Goal: Task Accomplishment & Management: Manage account settings

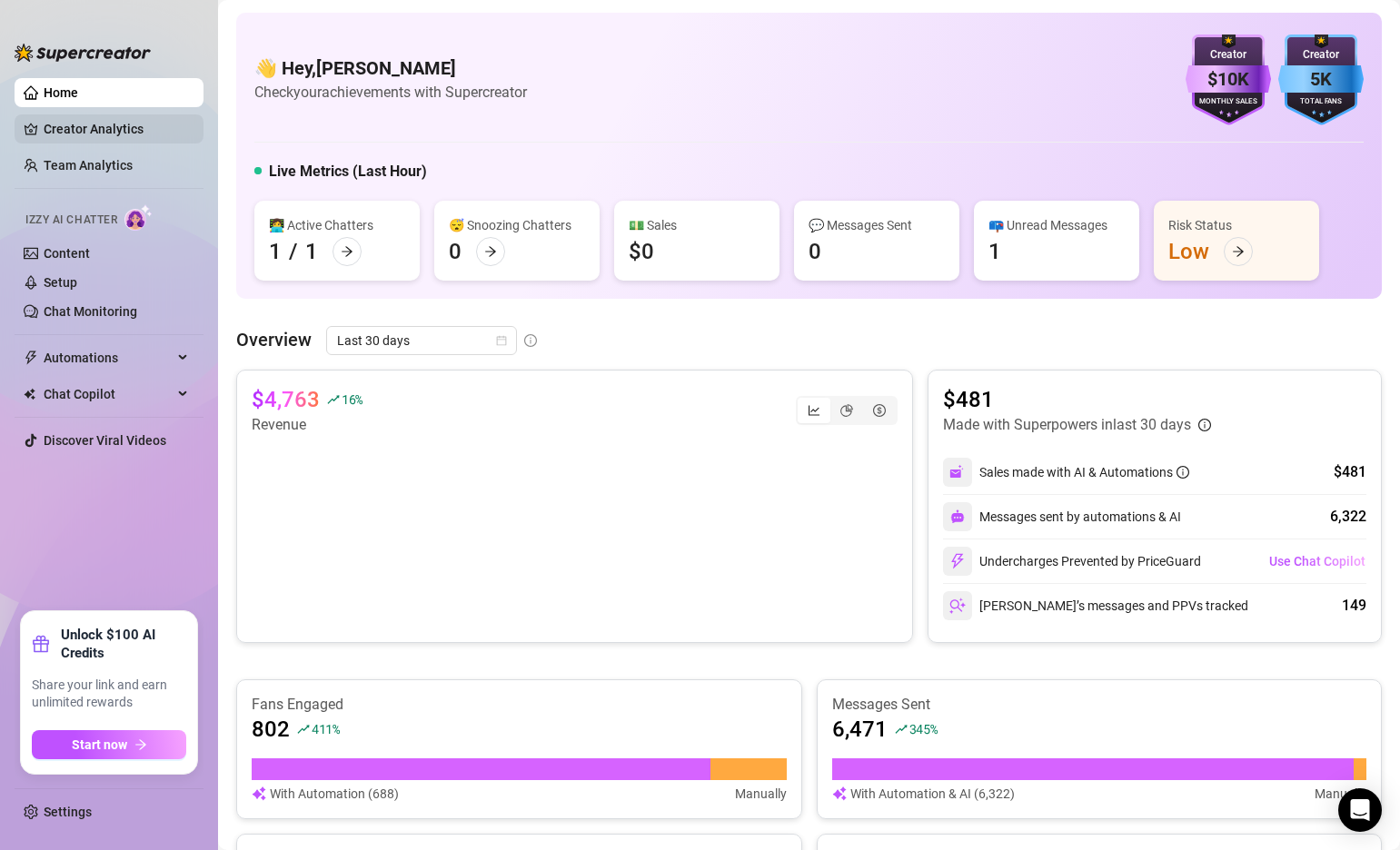
click at [121, 130] on link "Creator Analytics" at bounding box center [116, 129] width 145 height 29
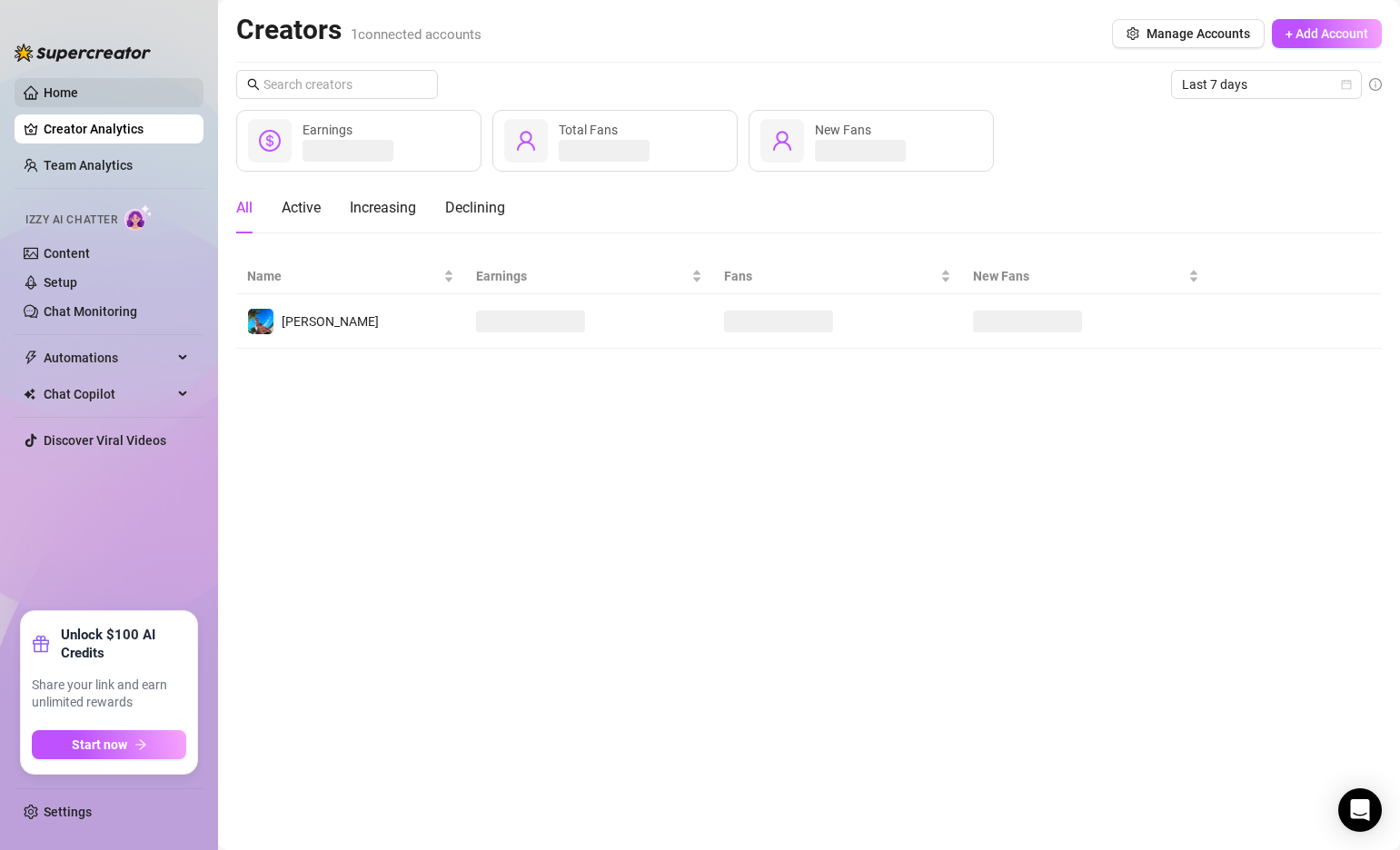
click at [79, 100] on link "Home" at bounding box center [61, 92] width 35 height 15
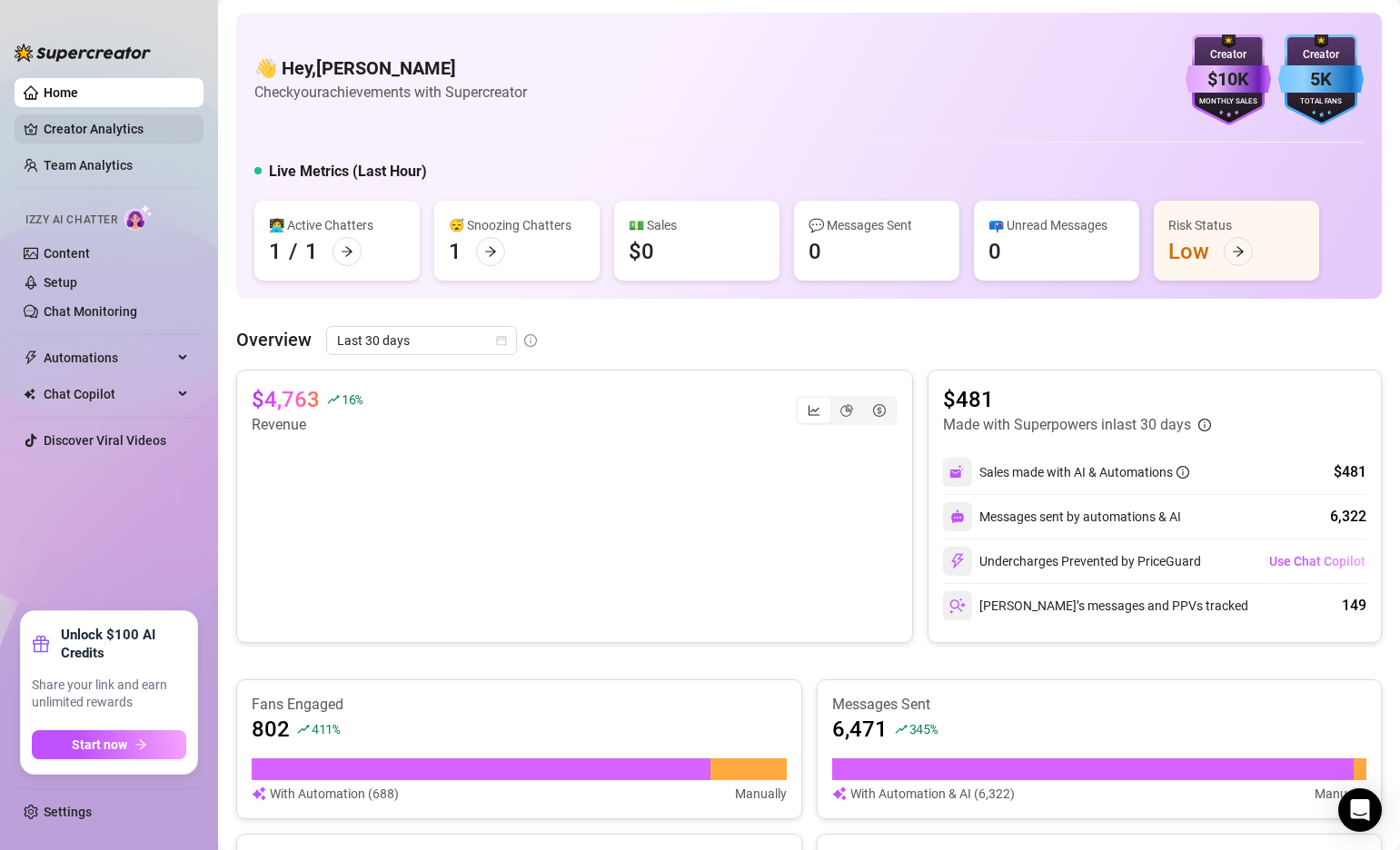
click at [101, 121] on link "Creator Analytics" at bounding box center [116, 129] width 145 height 29
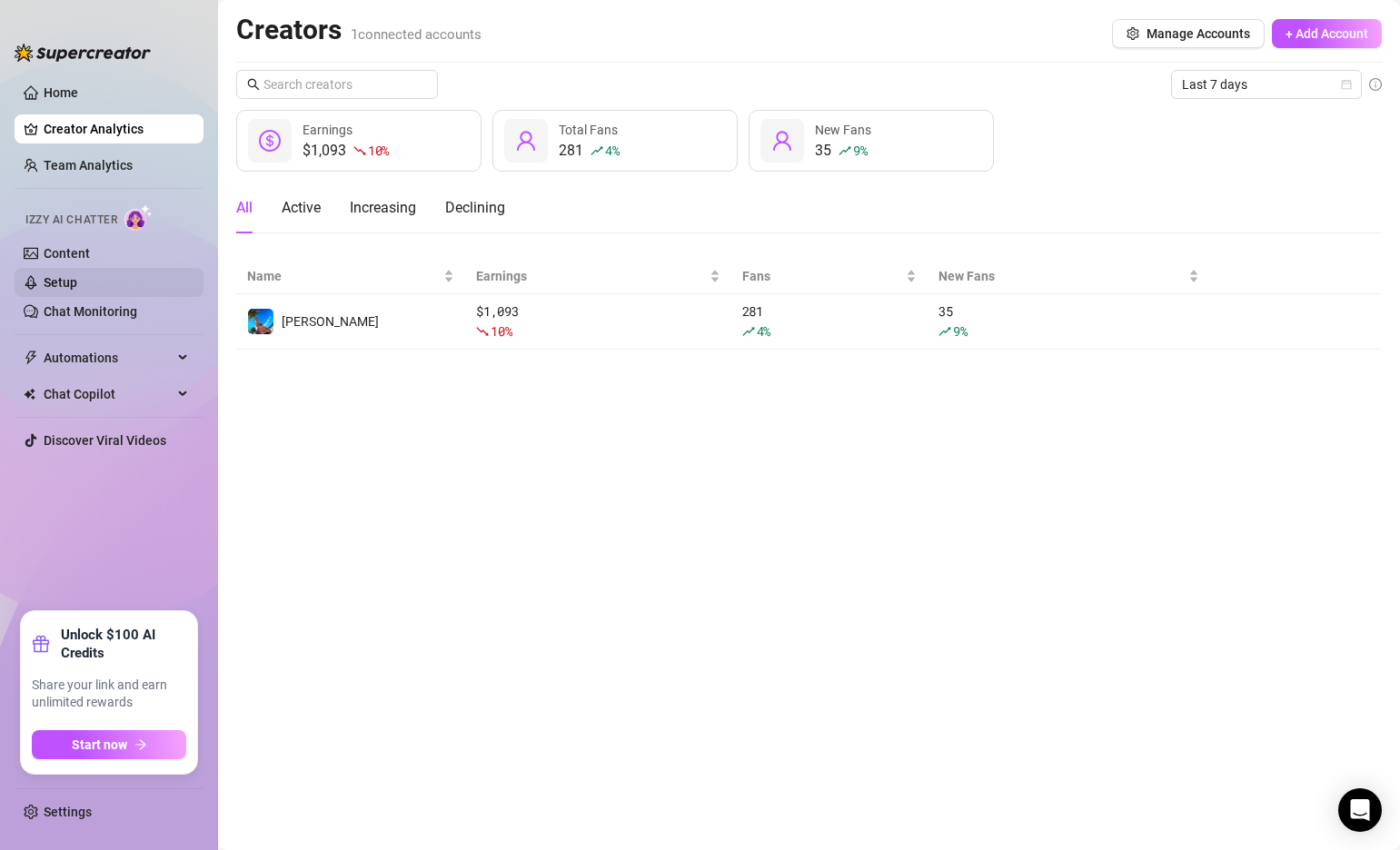
click at [78, 280] on link "Setup" at bounding box center [60, 282] width 34 height 15
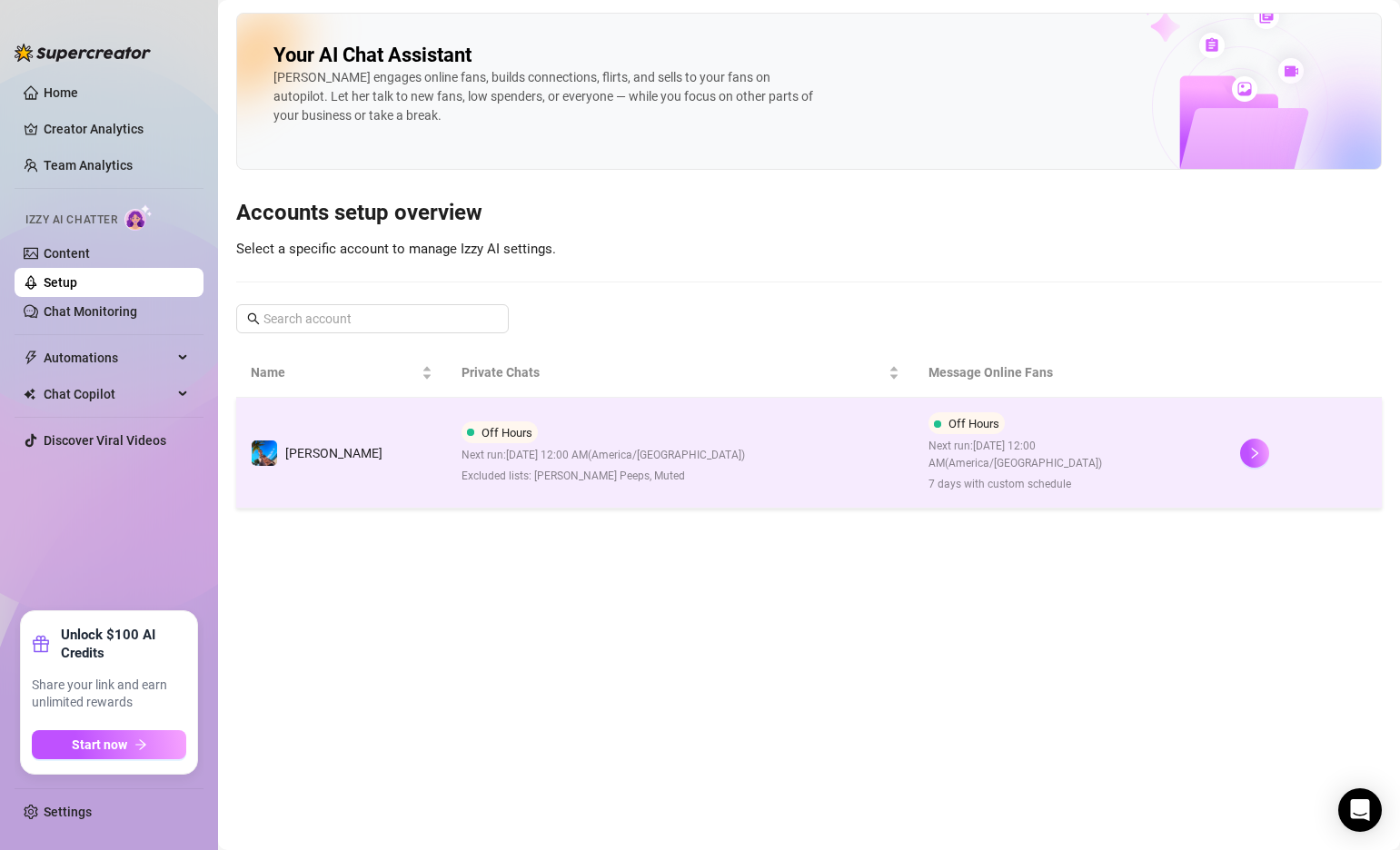
click at [642, 436] on div "Off Hours Next run: [DATE] 12:00 AM ( [GEOGRAPHIC_DATA]/[GEOGRAPHIC_DATA] ) Exc…" at bounding box center [603, 453] width 283 height 64
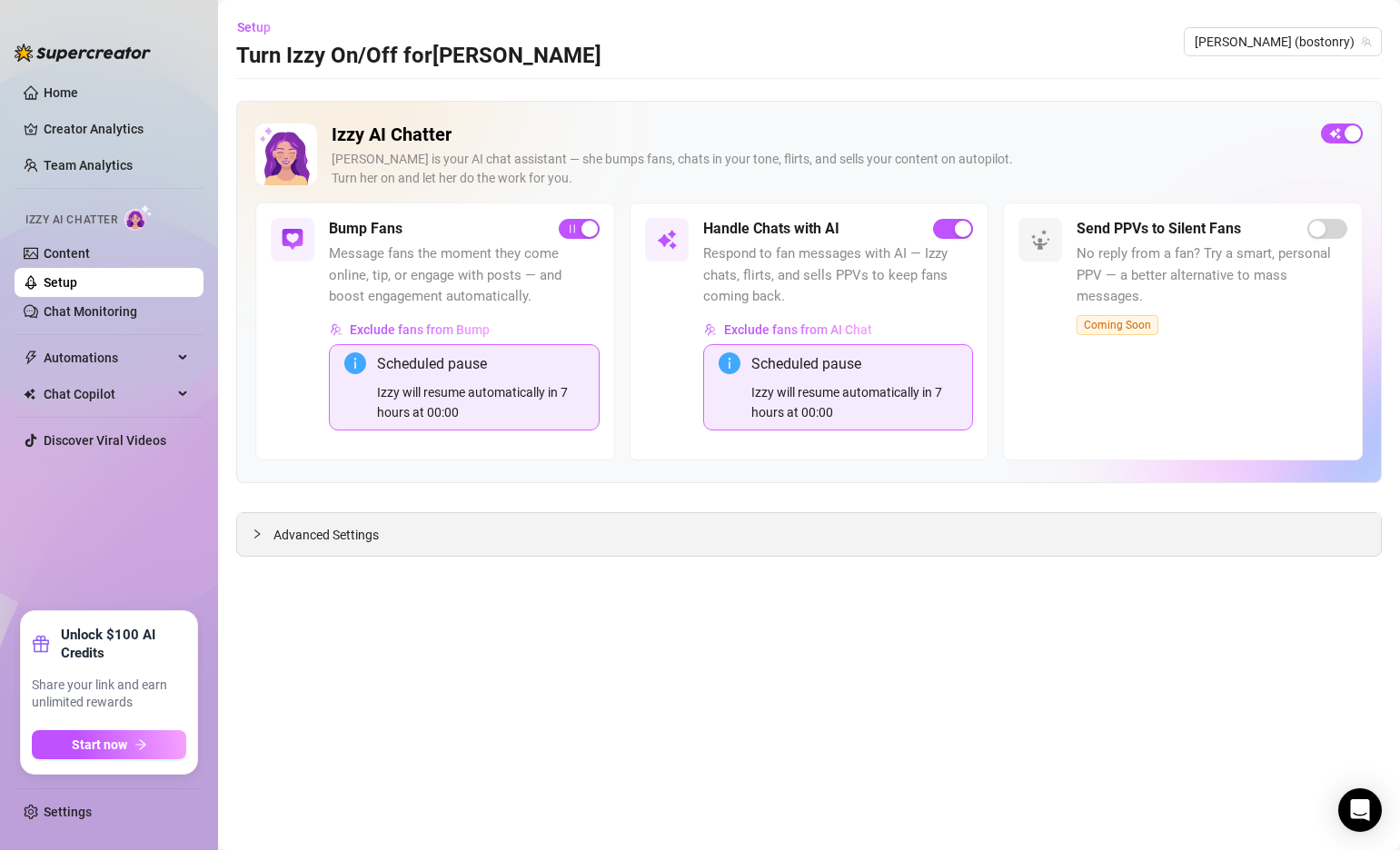
click at [257, 533] on icon "collapsed" at bounding box center [257, 534] width 11 height 11
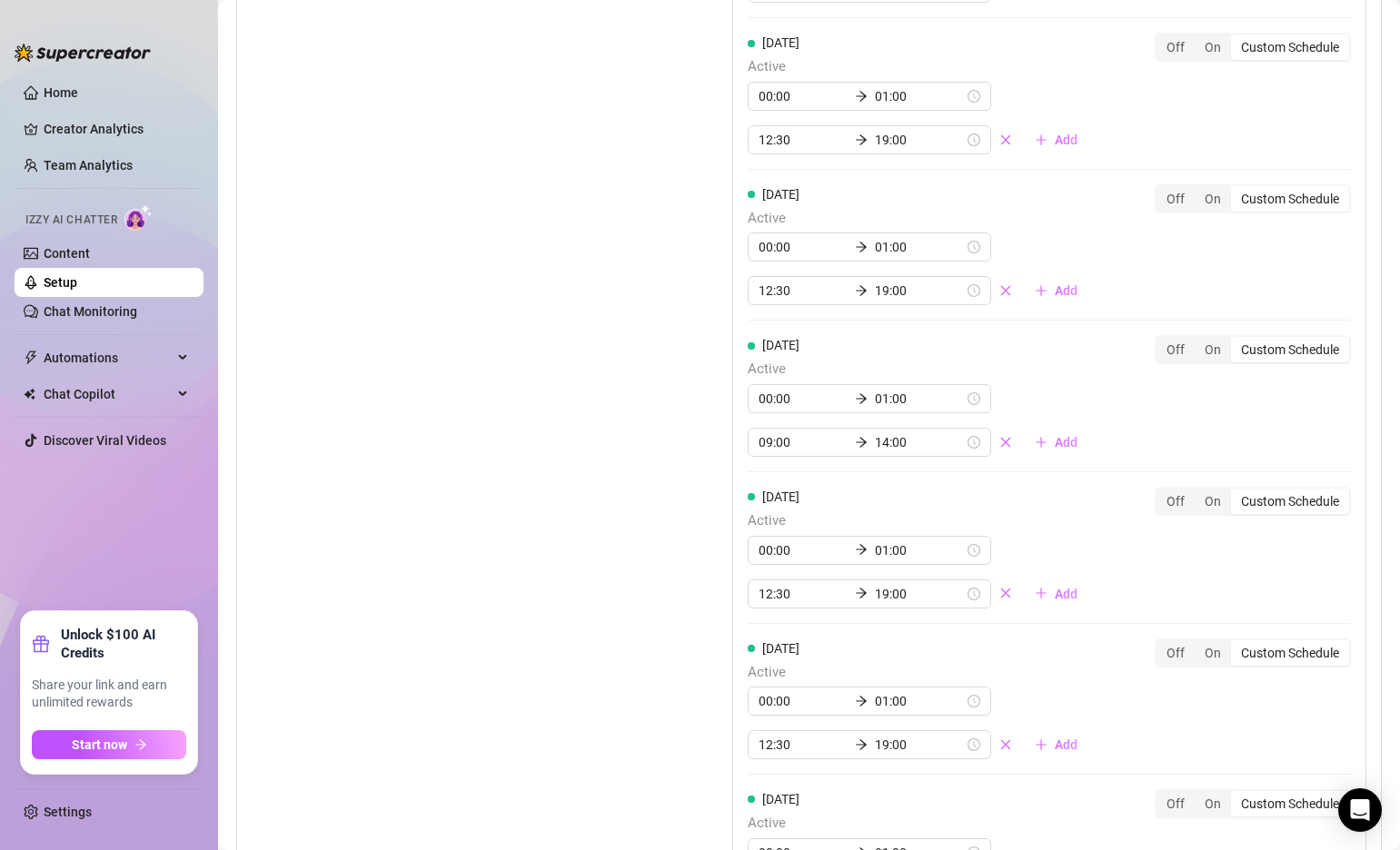
scroll to position [1906, 0]
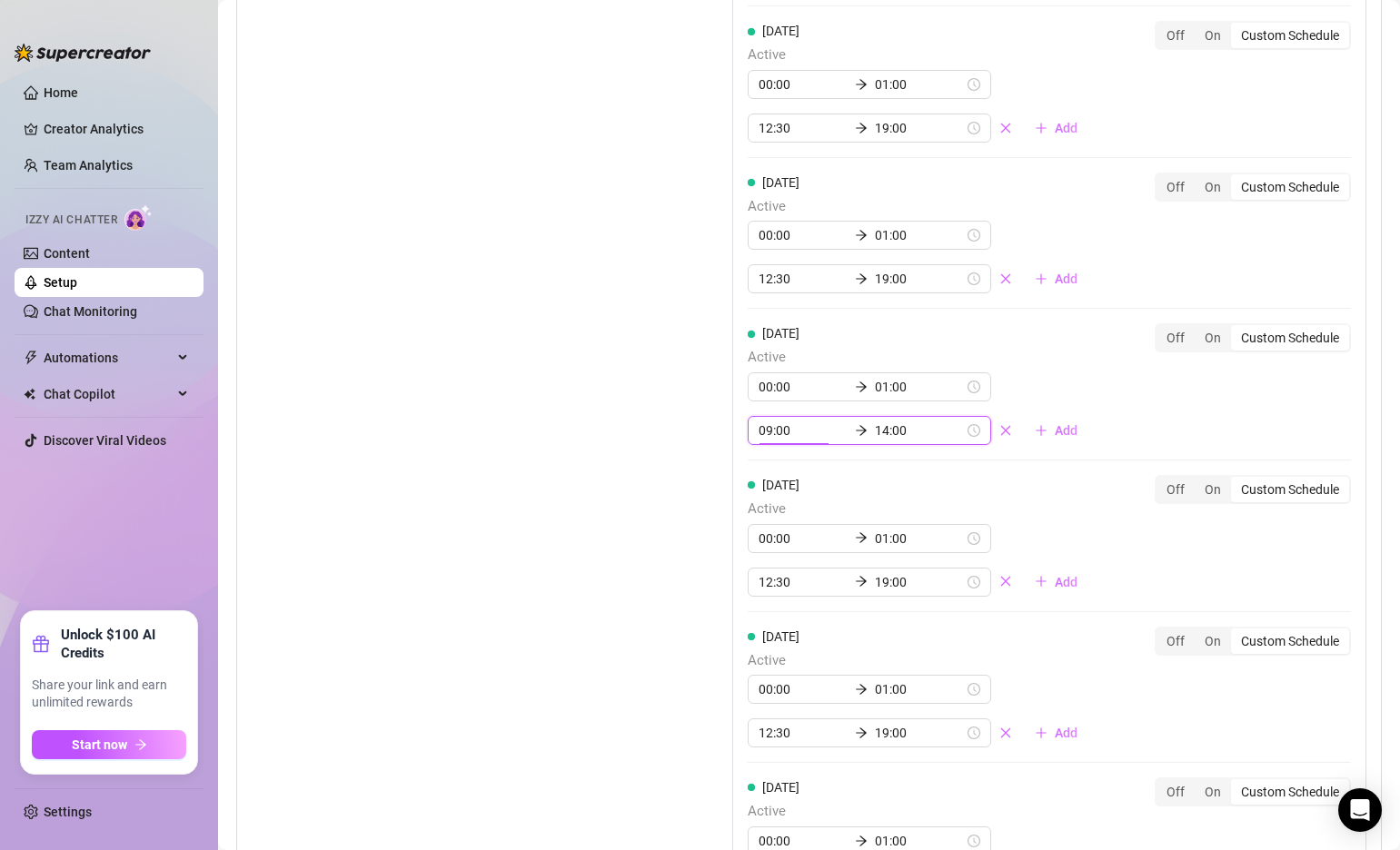
click at [768, 420] on input "09:00" at bounding box center [802, 430] width 89 height 20
click at [774, 537] on div "12" at bounding box center [773, 536] width 44 height 26
click at [826, 580] on div "30" at bounding box center [825, 582] width 44 height 26
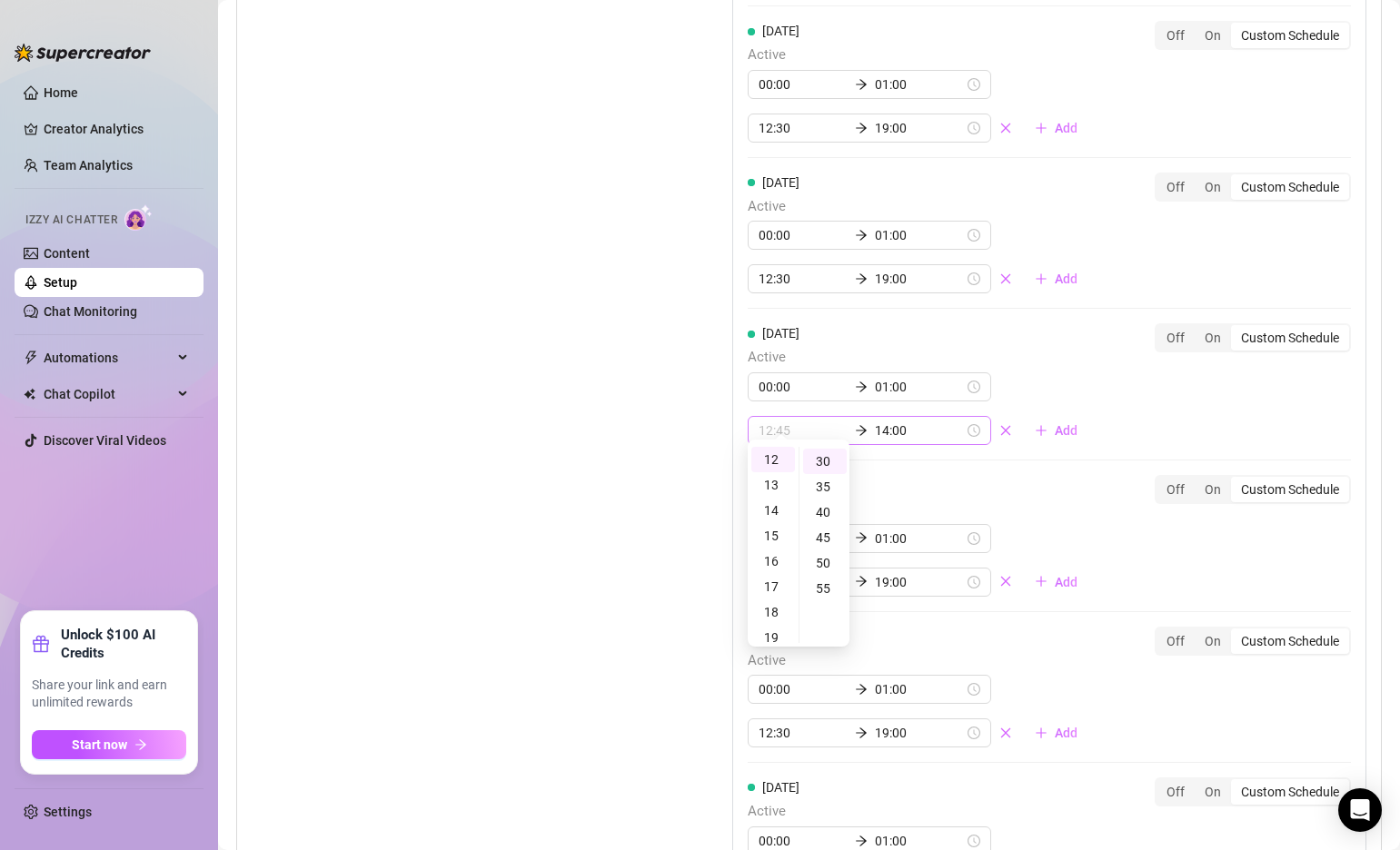
scroll to position [152, 0]
type input "12:30"
click at [875, 420] on input "14:00" at bounding box center [919, 430] width 89 height 20
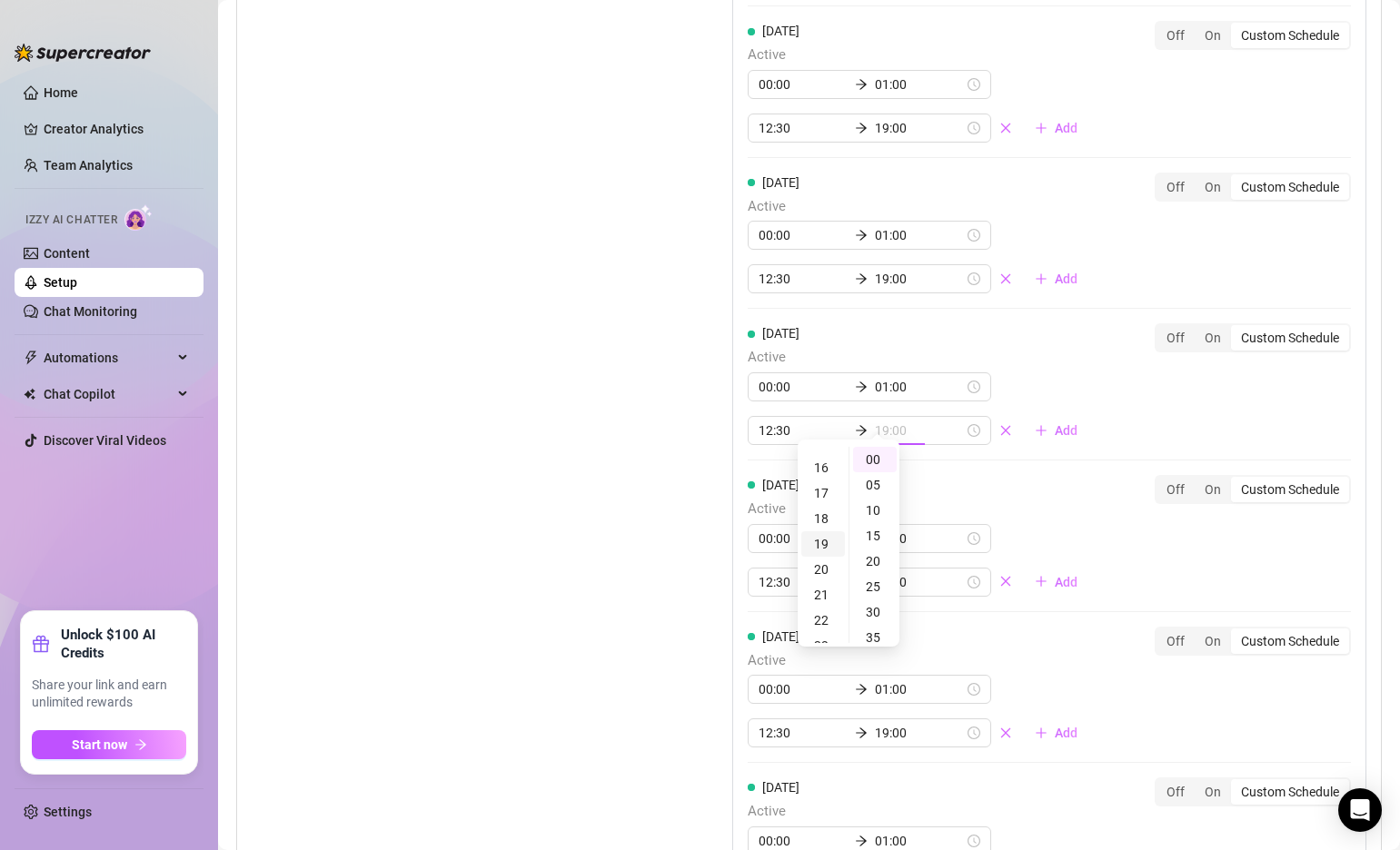
click at [820, 540] on div "19" at bounding box center [823, 544] width 44 height 26
type input "19:00"
click at [869, 451] on div "00" at bounding box center [875, 459] width 44 height 26
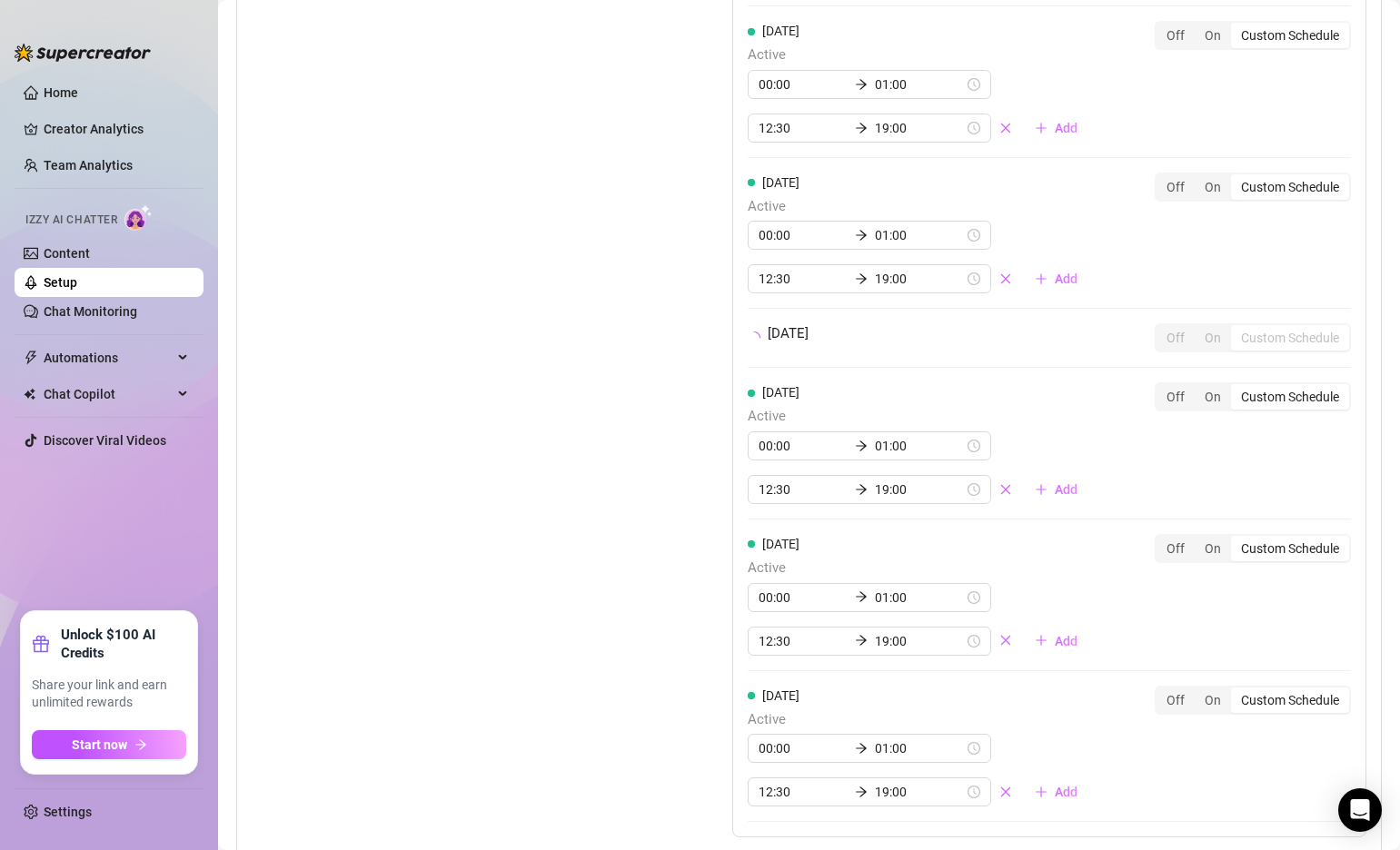
click at [578, 445] on div "Set Active Hours (Izzy Availability) Set specific hours when Izzy engaging with…" at bounding box center [446, 410] width 390 height 1111
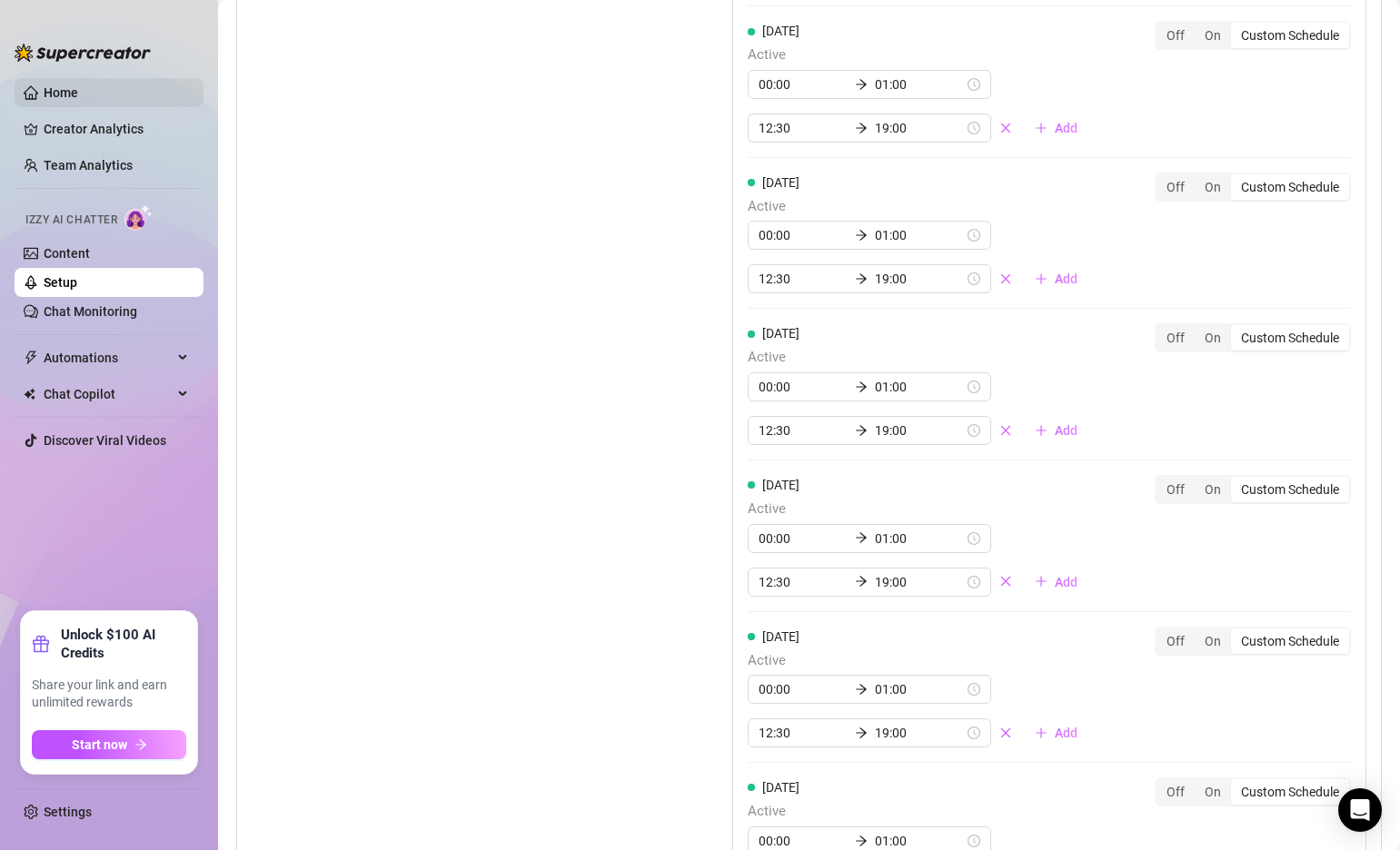
click at [75, 85] on link "Home" at bounding box center [61, 92] width 35 height 15
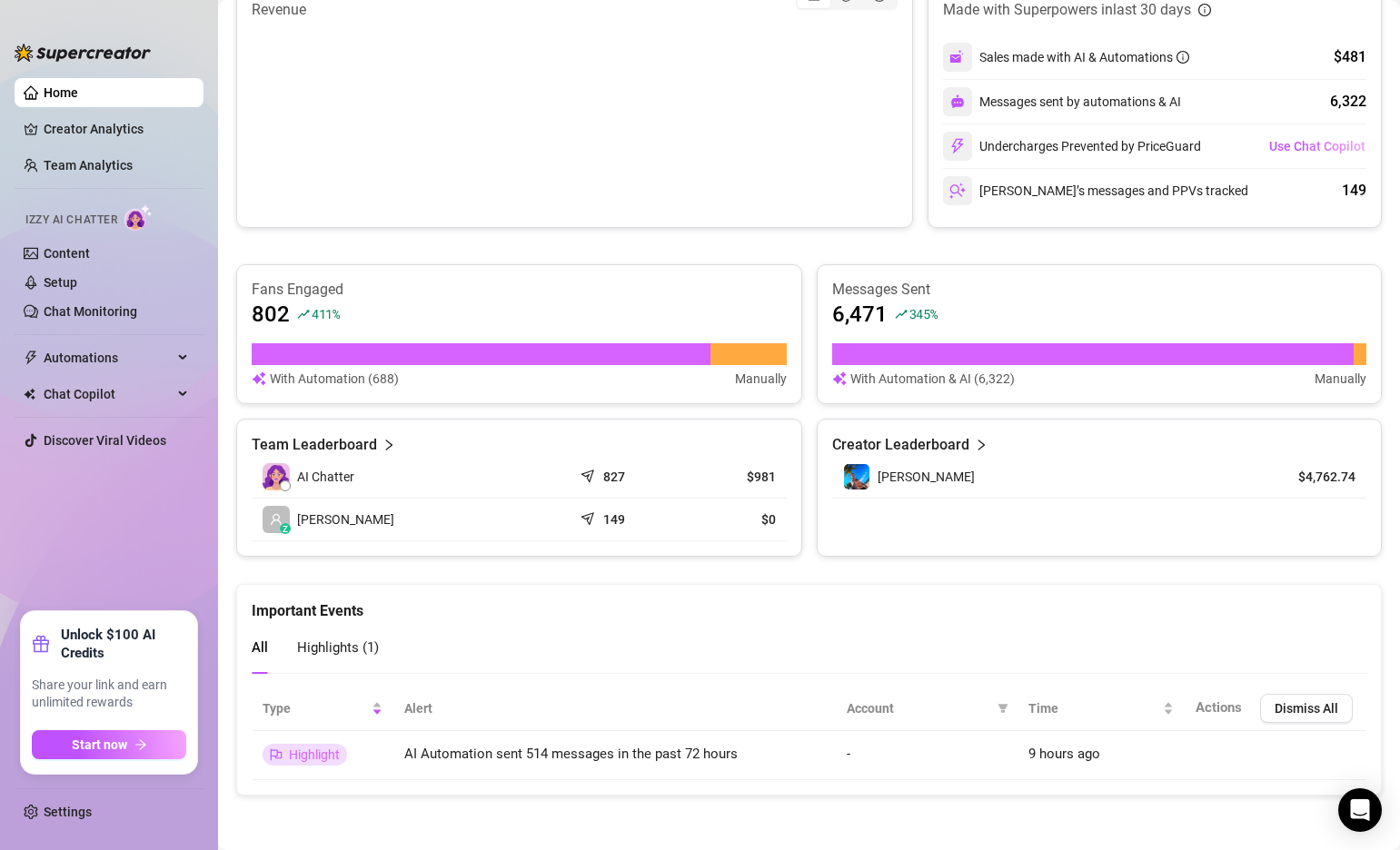
scroll to position [415, 0]
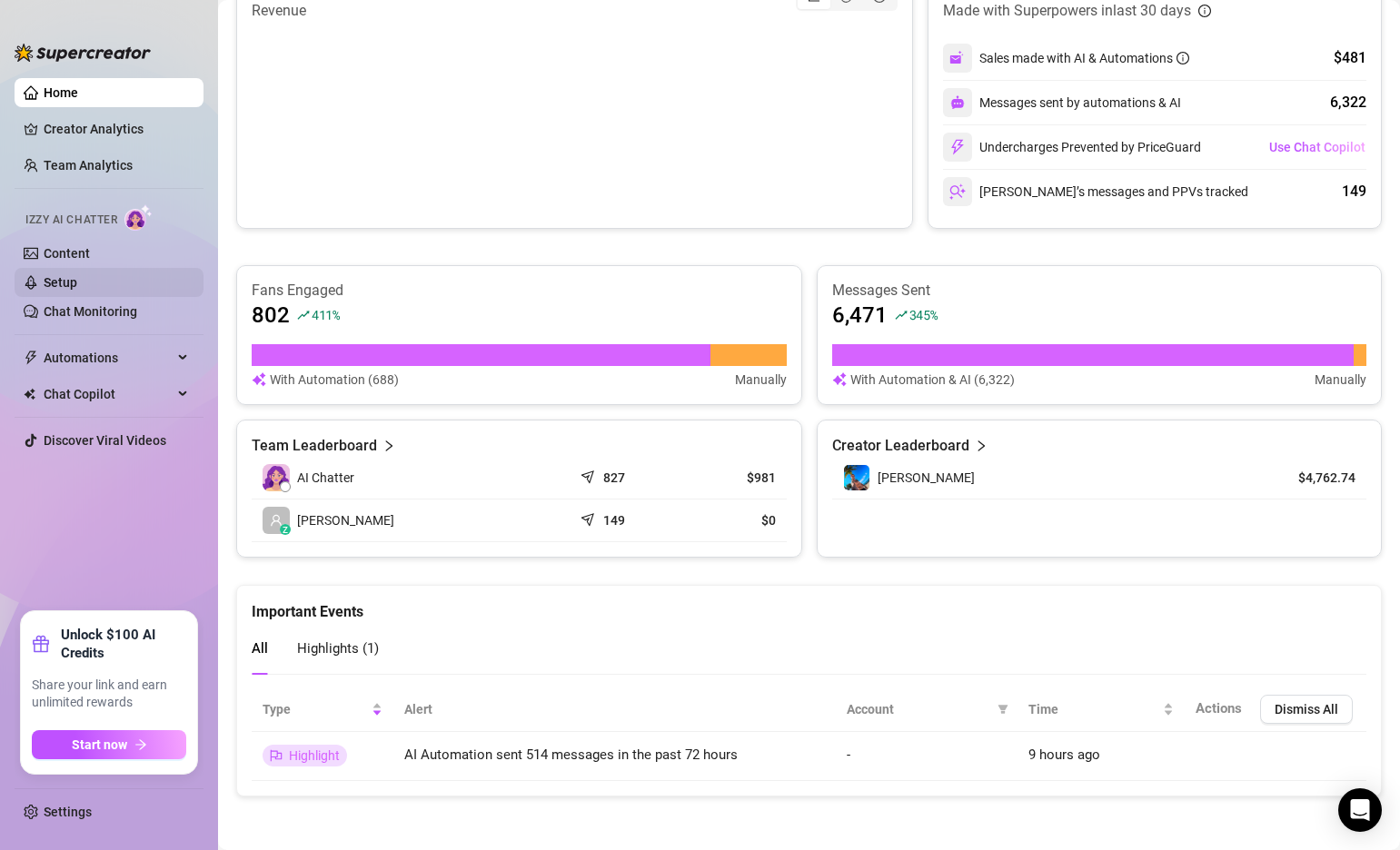
click at [73, 285] on link "Setup" at bounding box center [60, 282] width 34 height 15
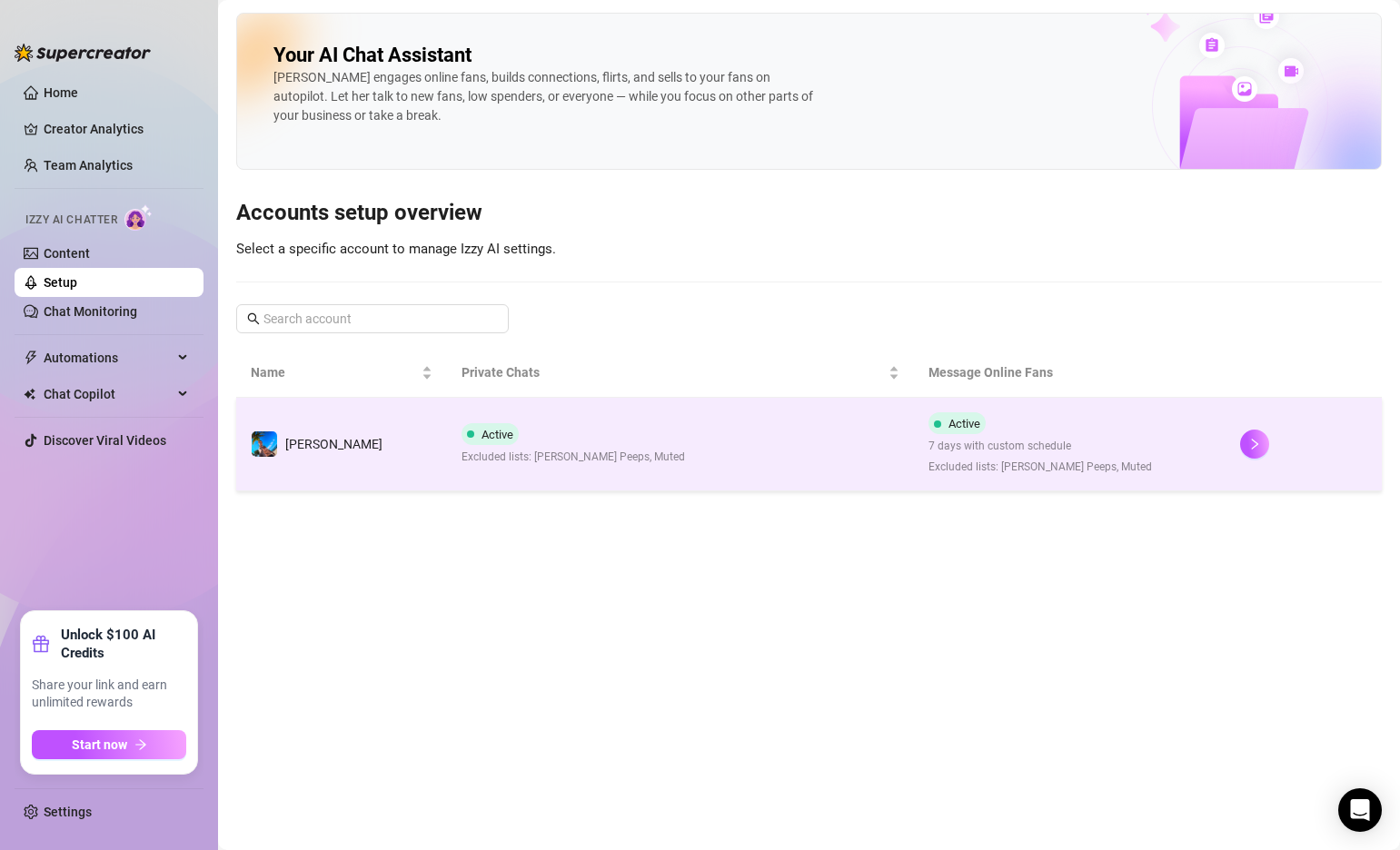
click at [396, 450] on td "[PERSON_NAME]" at bounding box center [342, 445] width 211 height 93
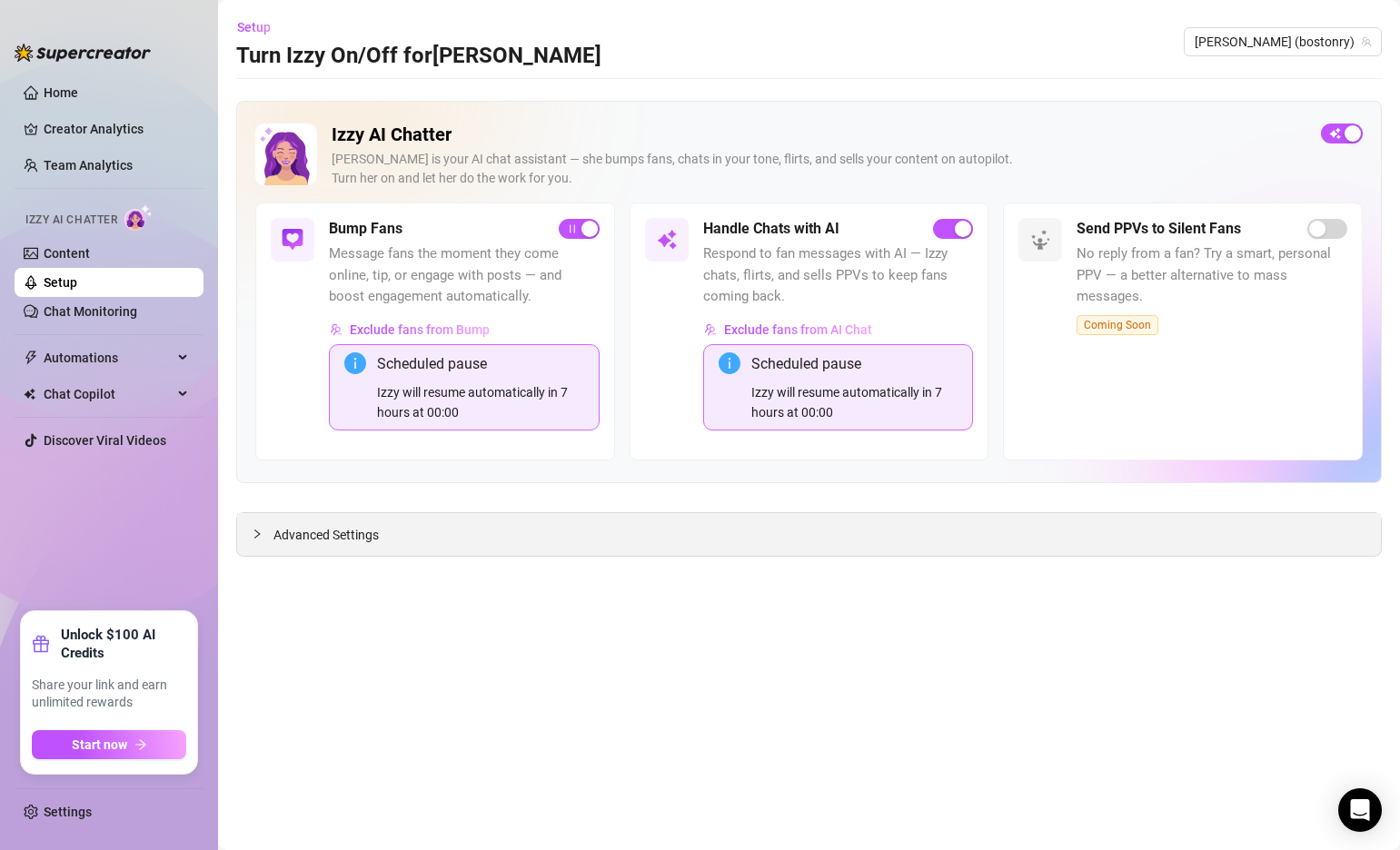
click at [256, 534] on icon "collapsed" at bounding box center [257, 534] width 11 height 11
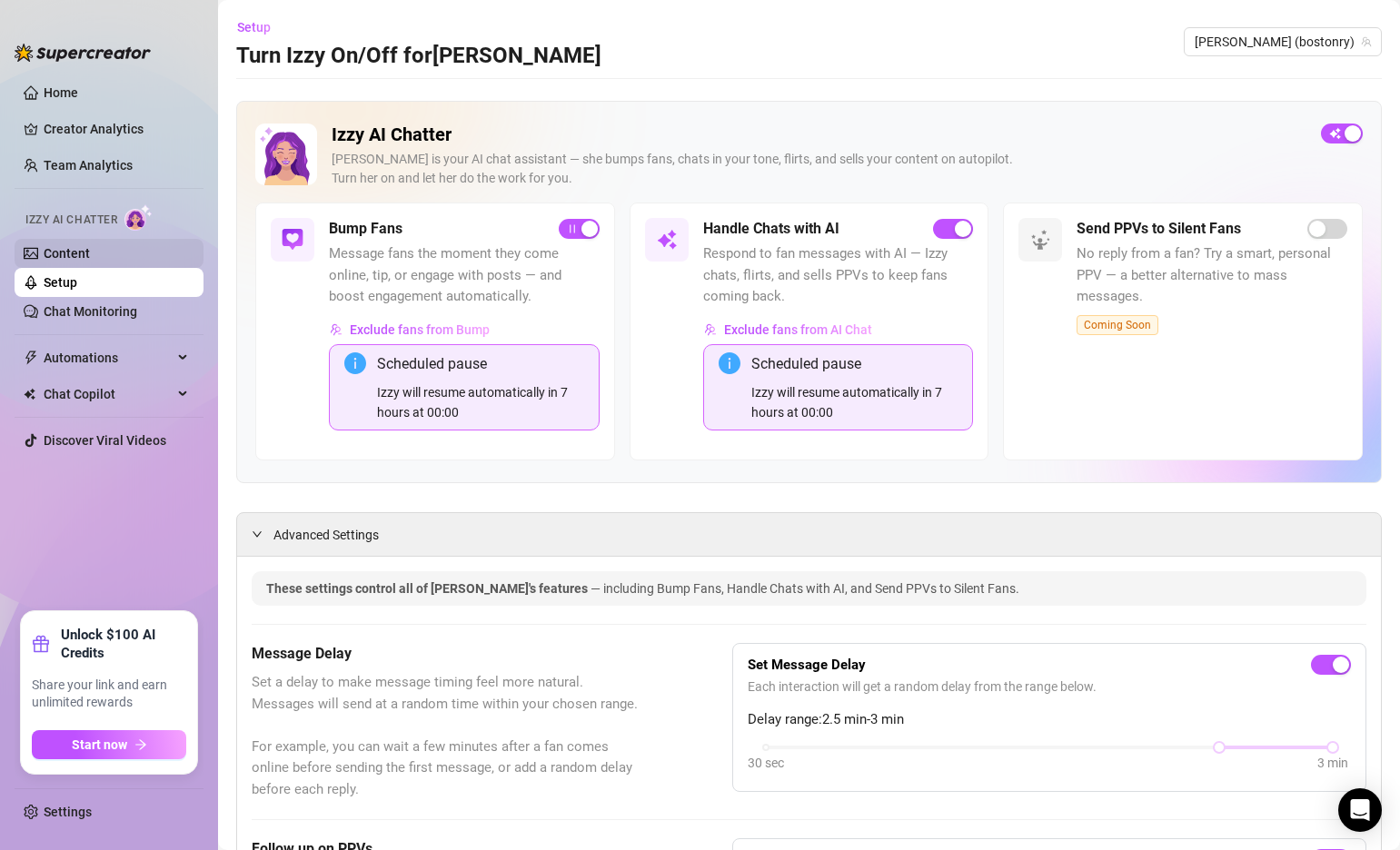
click at [67, 248] on link "Content" at bounding box center [67, 254] width 47 height 15
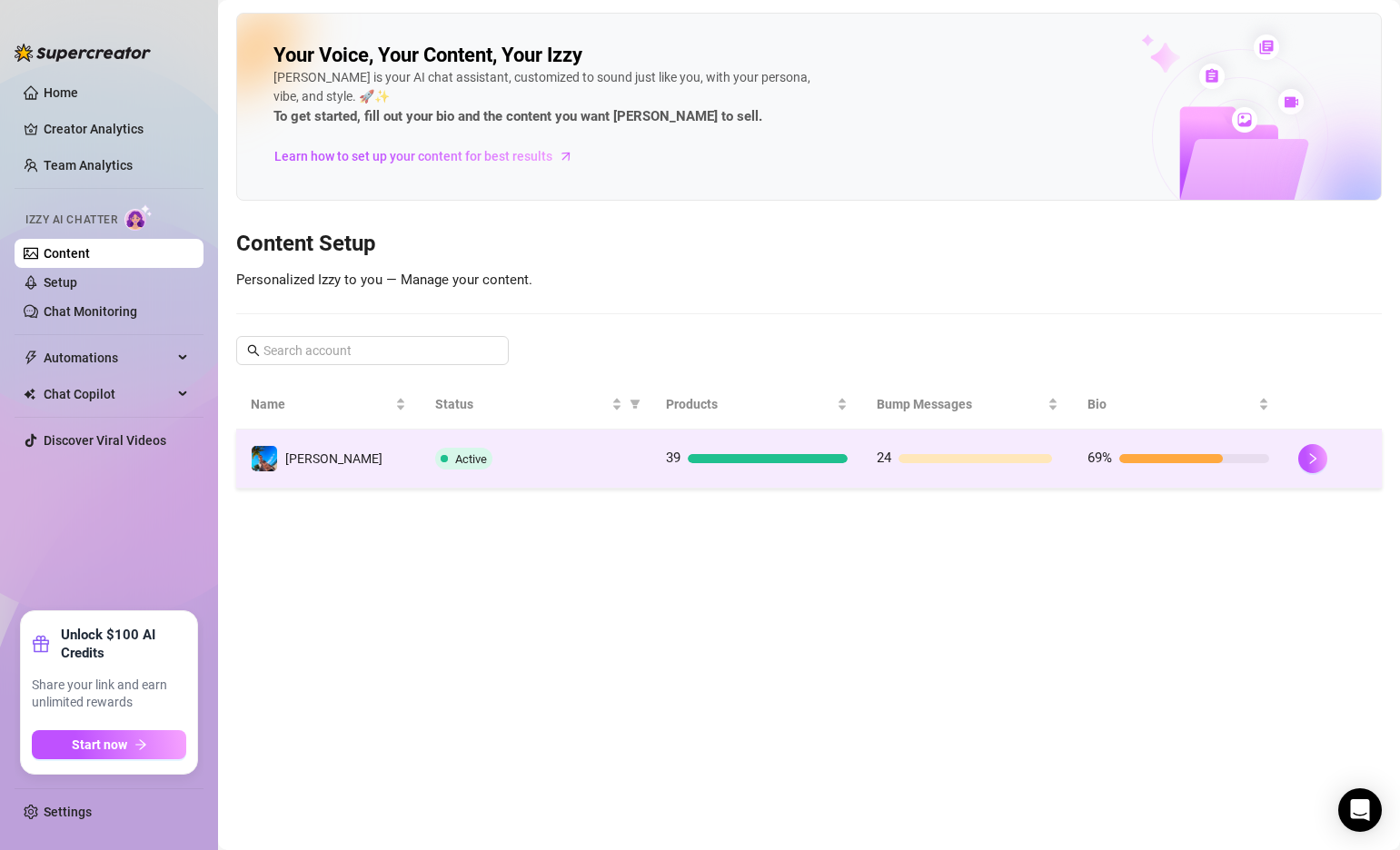
click at [384, 462] on td "[PERSON_NAME]" at bounding box center [329, 458] width 184 height 59
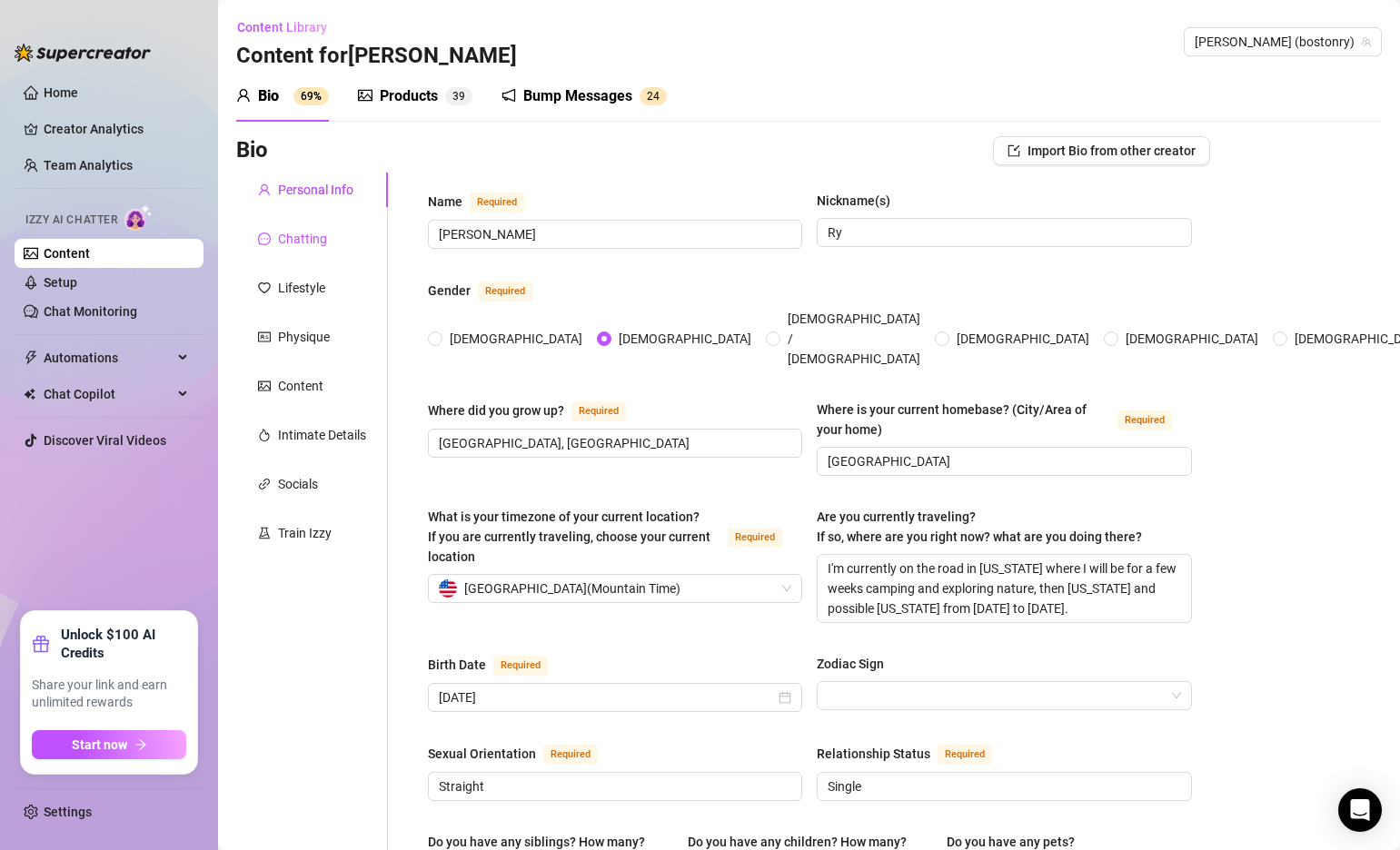
click at [322, 236] on div "Chatting" at bounding box center [302, 239] width 49 height 20
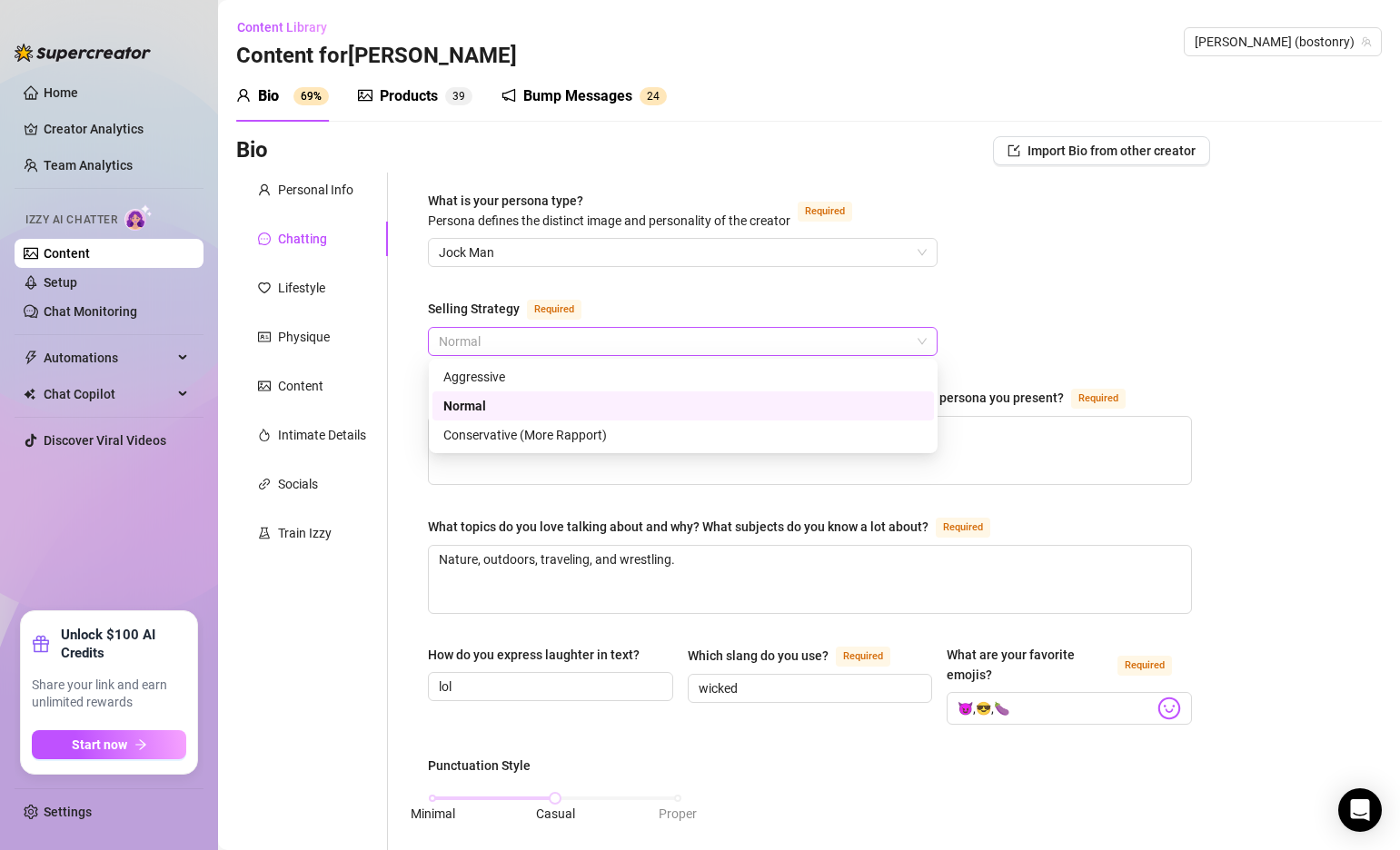
click at [580, 344] on span "Normal" at bounding box center [682, 341] width 488 height 27
click at [539, 430] on div "Conservative (More Rapport)" at bounding box center [682, 435] width 479 height 20
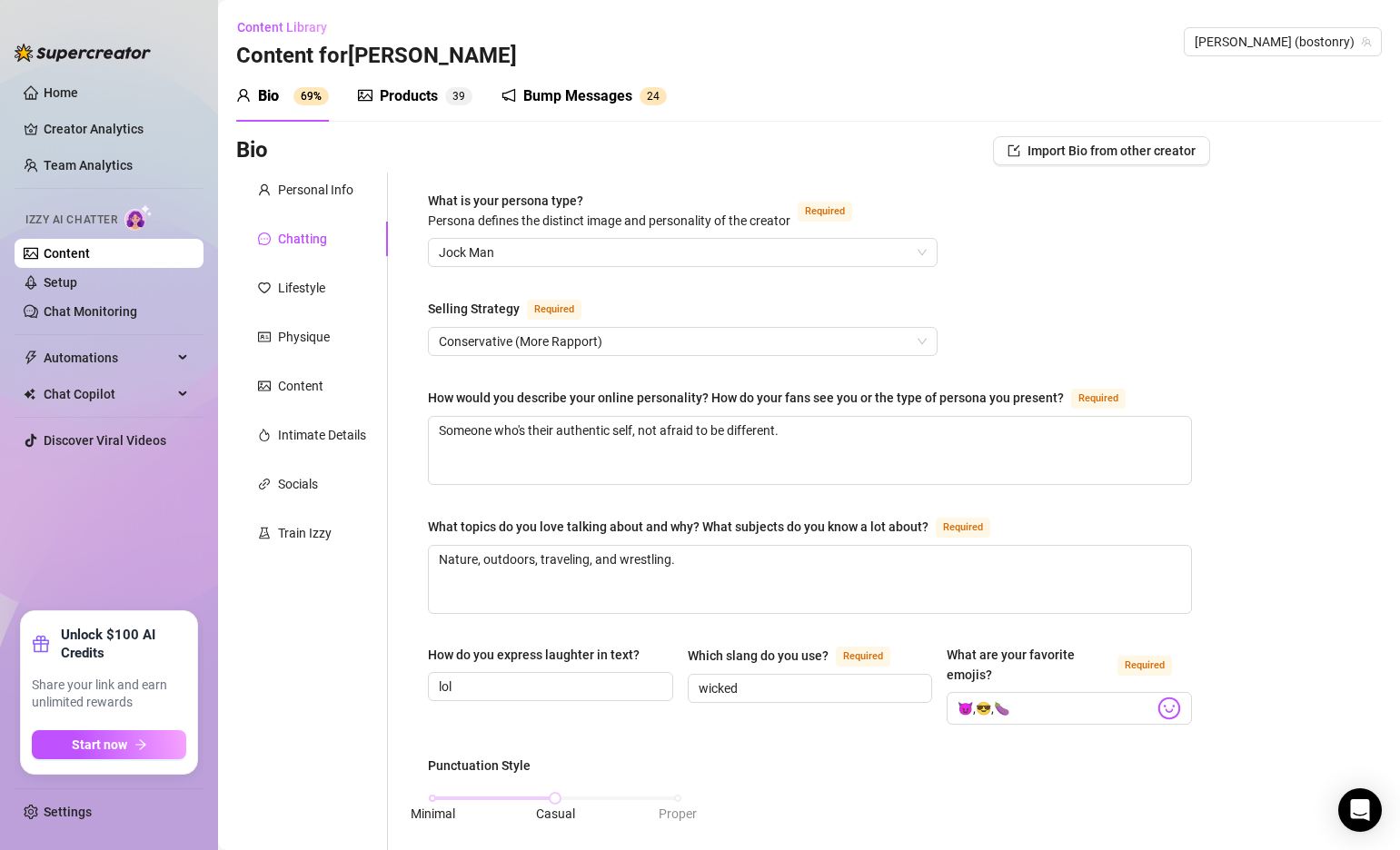
click at [691, 313] on div "Selling Strategy Required" at bounding box center [682, 312] width 510 height 29
click at [79, 89] on link "Home" at bounding box center [61, 92] width 35 height 15
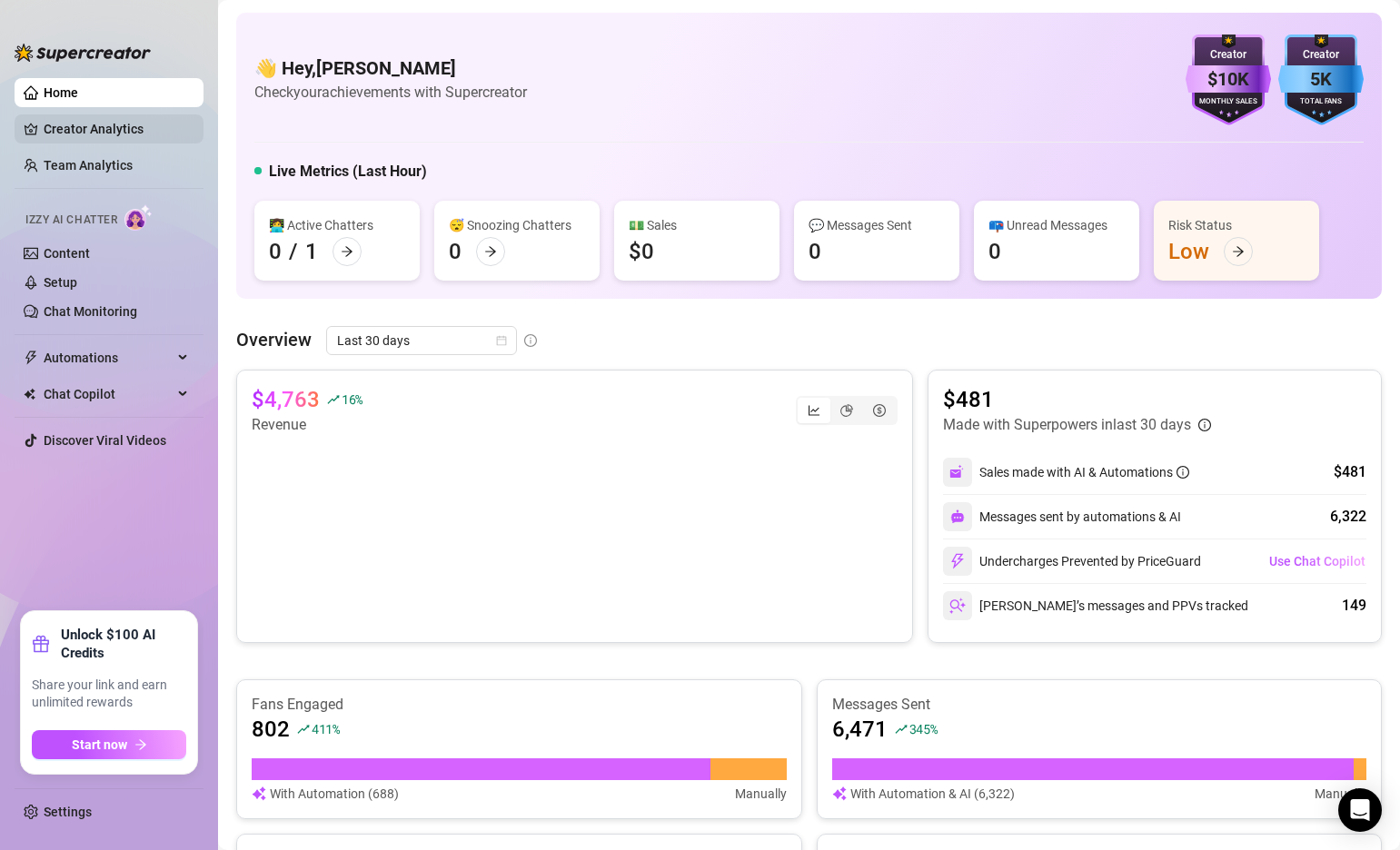
click at [100, 126] on link "Creator Analytics" at bounding box center [116, 129] width 145 height 29
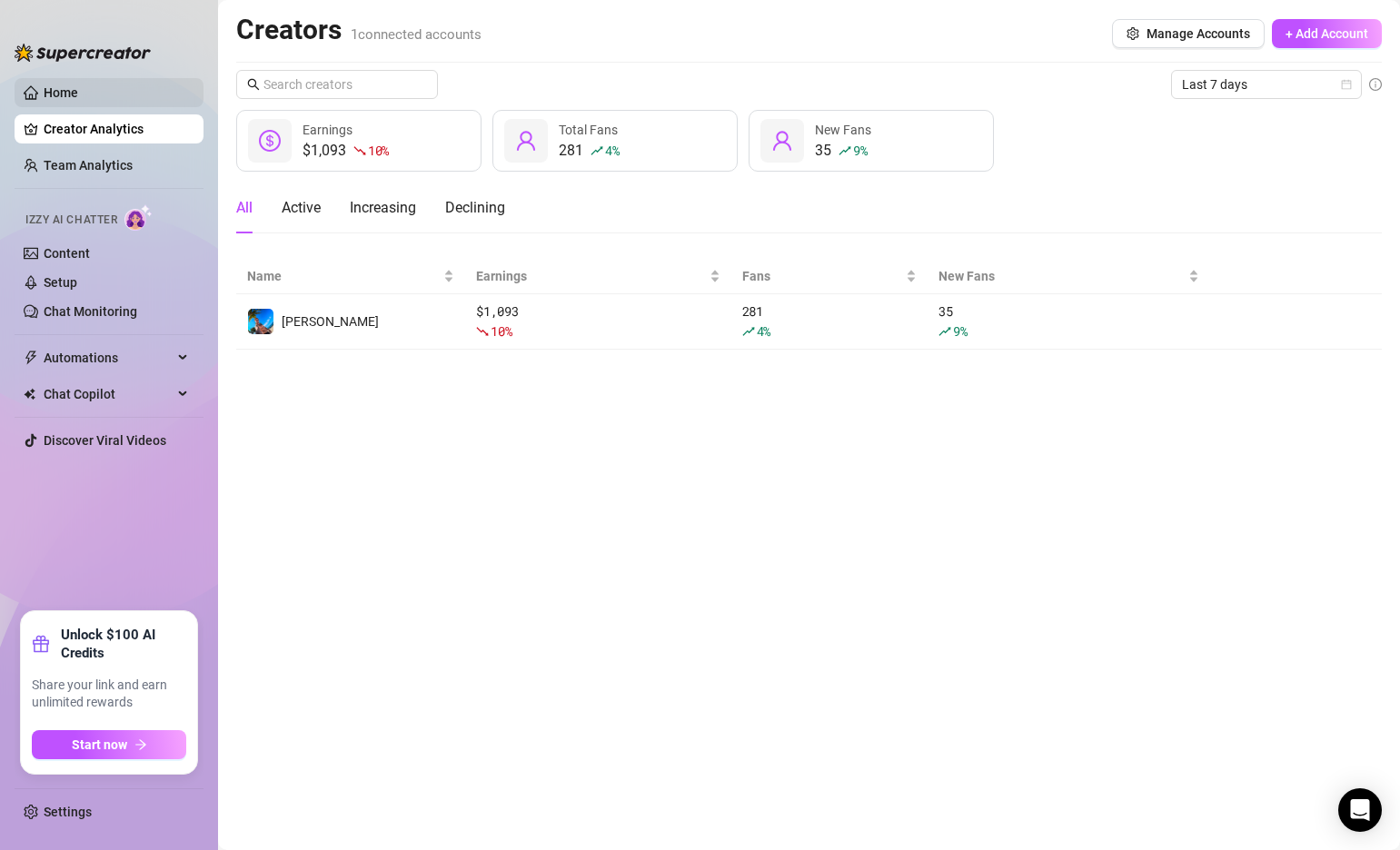
click at [65, 87] on link "Home" at bounding box center [61, 92] width 35 height 15
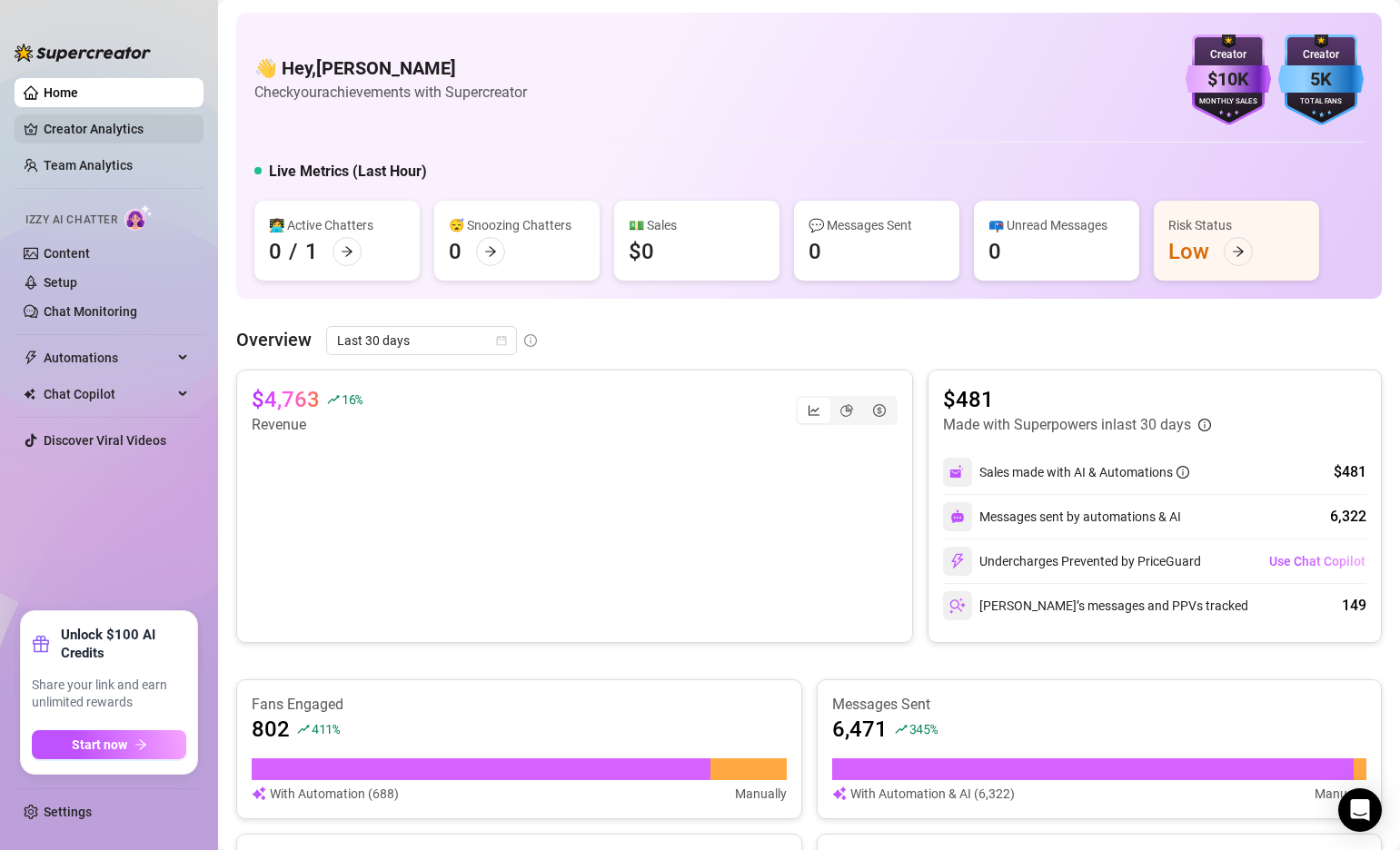
click at [117, 123] on link "Creator Analytics" at bounding box center [116, 129] width 145 height 29
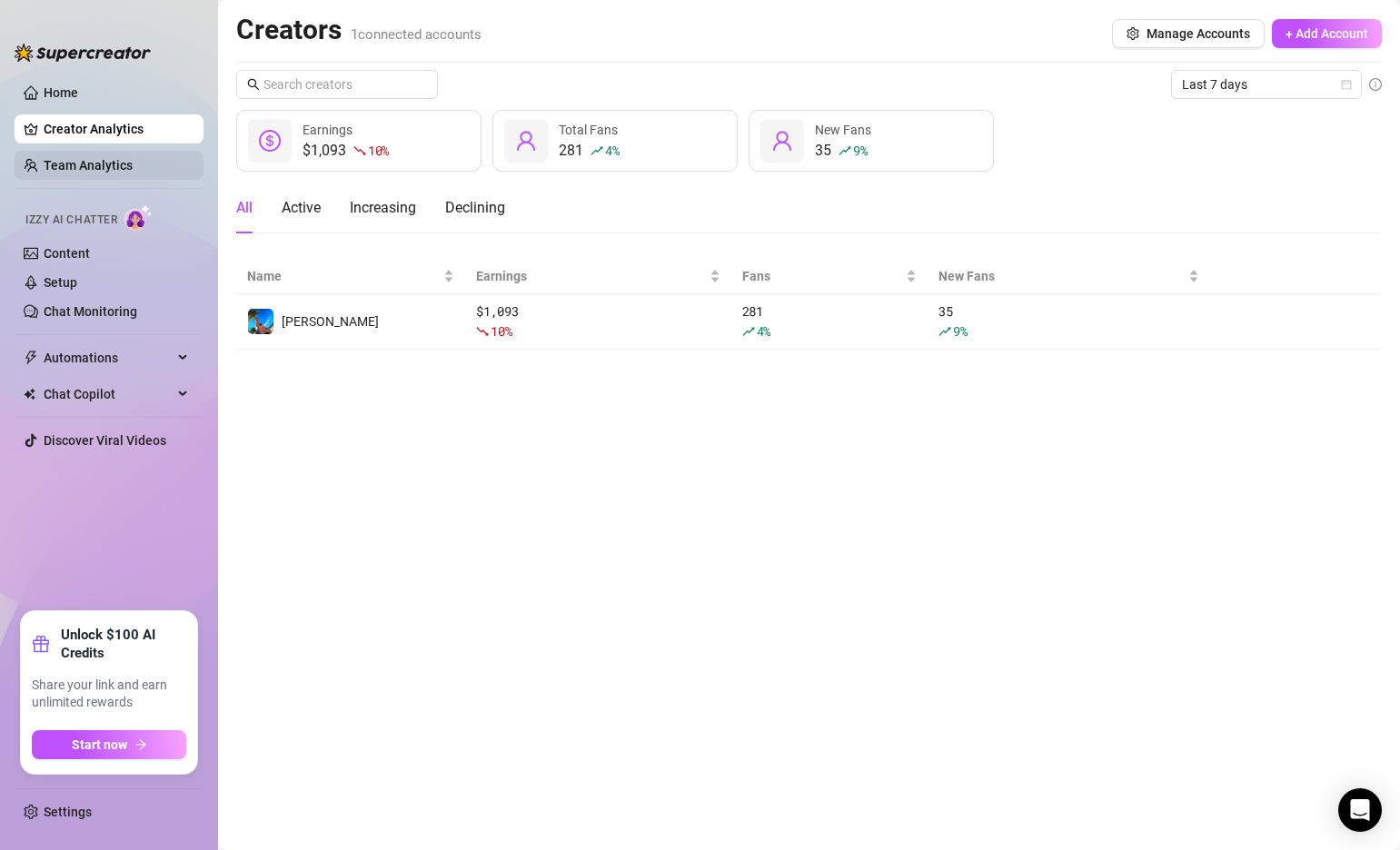
click at [109, 162] on link "Team Analytics" at bounding box center [88, 165] width 89 height 15
